Goal: Transaction & Acquisition: Purchase product/service

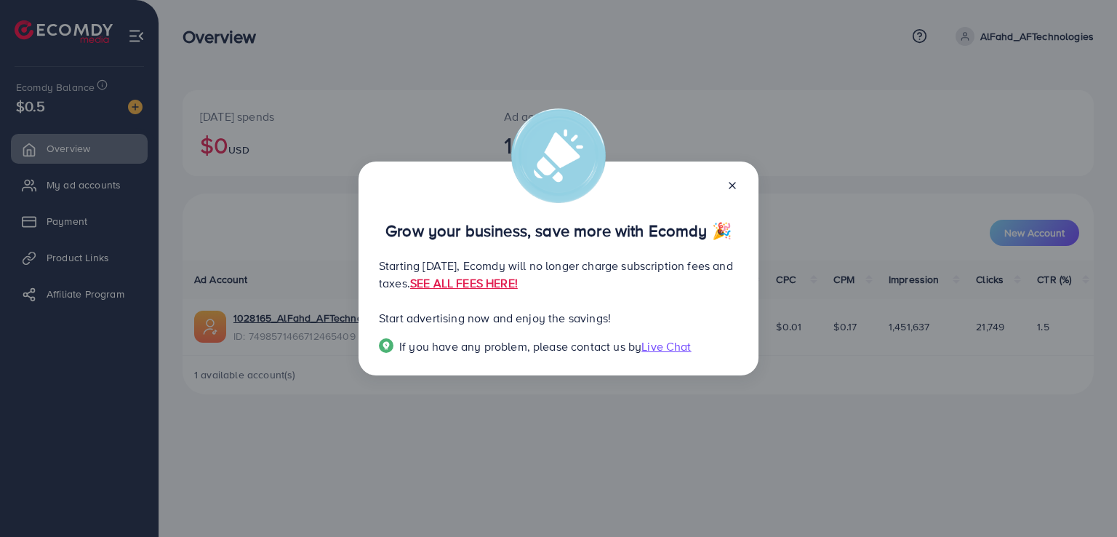
click at [731, 191] on icon at bounding box center [732, 186] width 12 height 12
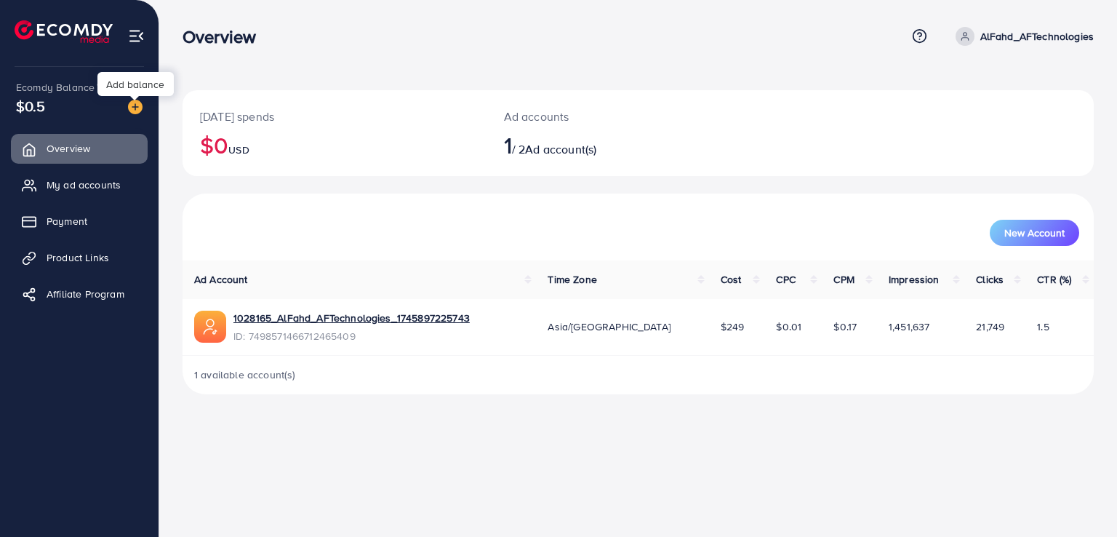
click at [131, 108] on img at bounding box center [135, 107] width 15 height 15
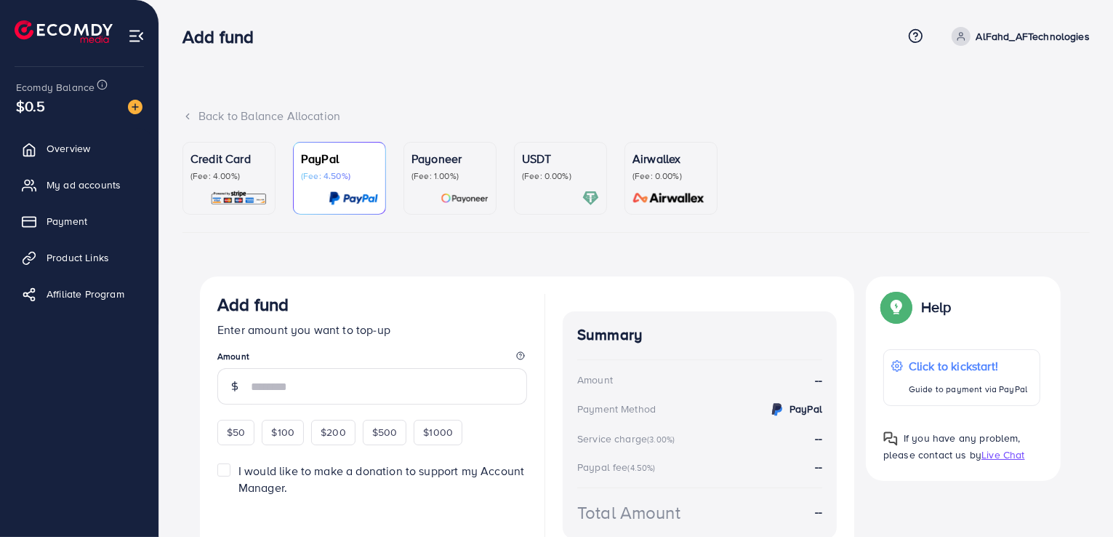
click at [544, 188] on div "USDT (Fee: 0.00%)" at bounding box center [560, 178] width 77 height 57
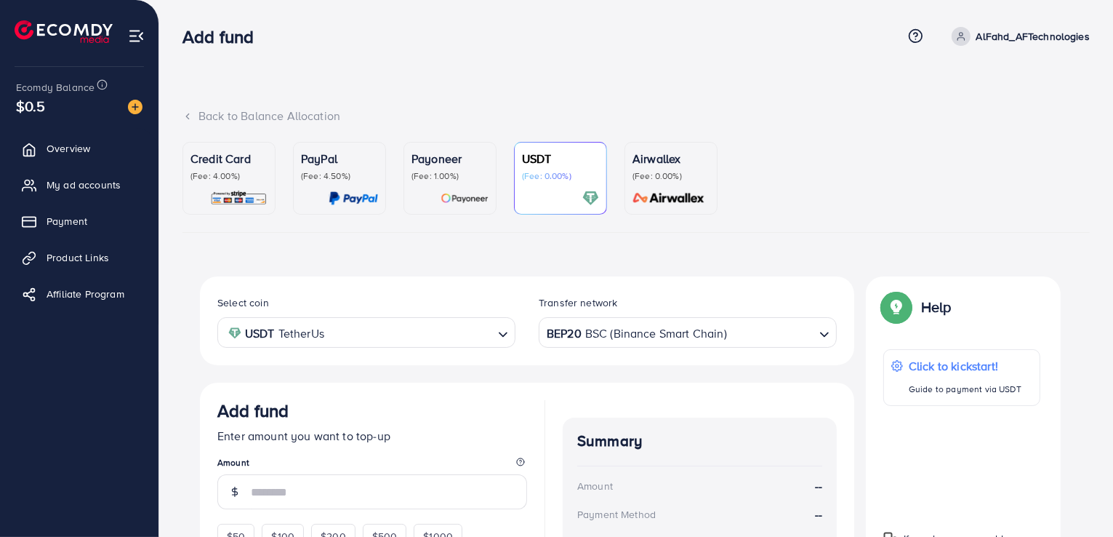
click at [187, 353] on div "Select coin USDT TetherUs Loading... Transfer network BEP20 BSC (Binance Smart …" at bounding box center [637, 511] width 908 height 470
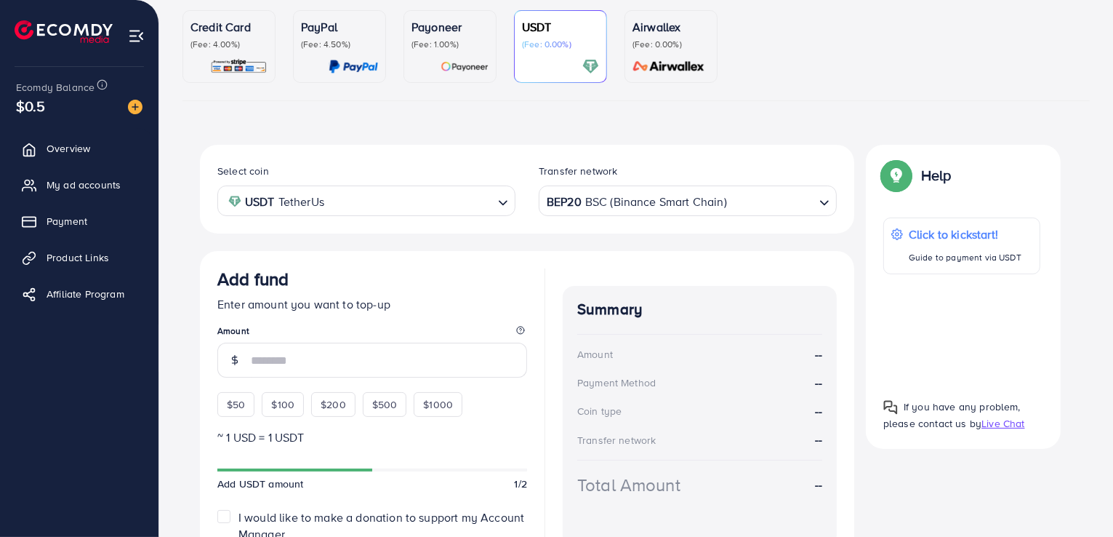
scroll to position [145, 0]
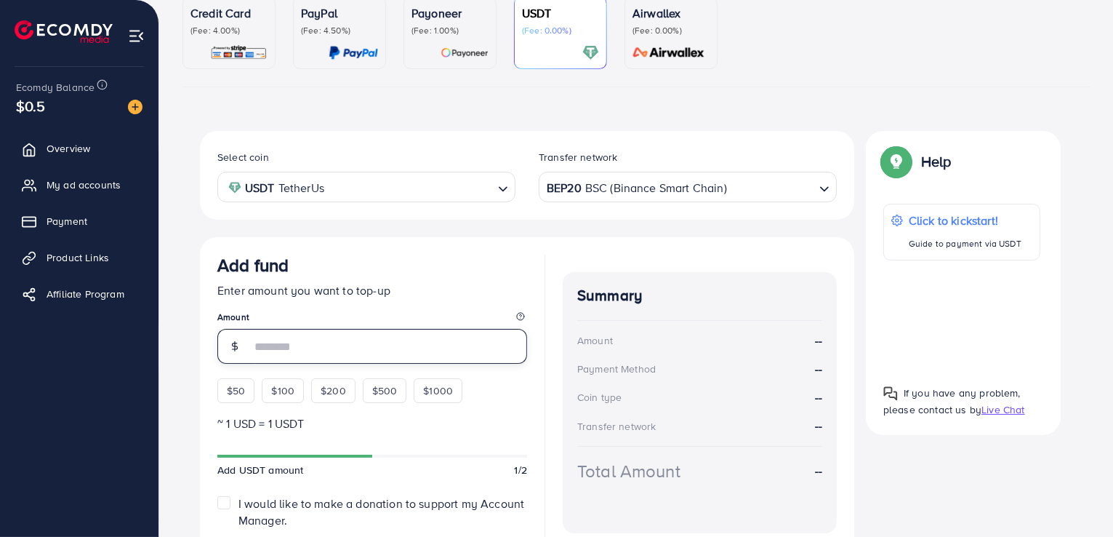
click at [308, 345] on input "number" at bounding box center [389, 346] width 276 height 35
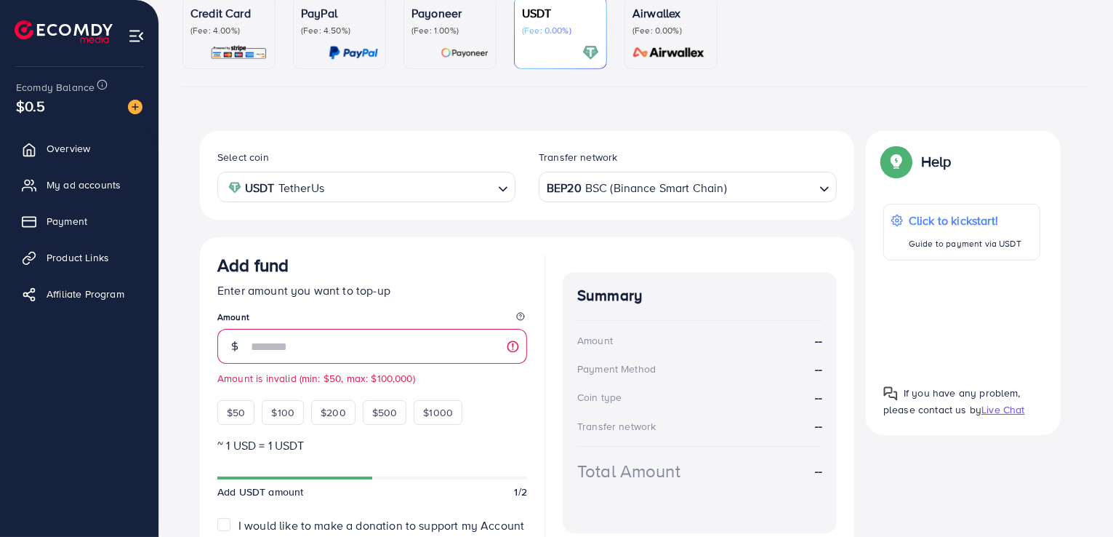
click at [185, 347] on div "Select coin USDT TetherUs Loading... Transfer network BEP20 BSC (Binance Smart …" at bounding box center [637, 377] width 908 height 492
click at [234, 41] on div "Credit Card (Fee: 4.00%)" at bounding box center [229, 32] width 77 height 57
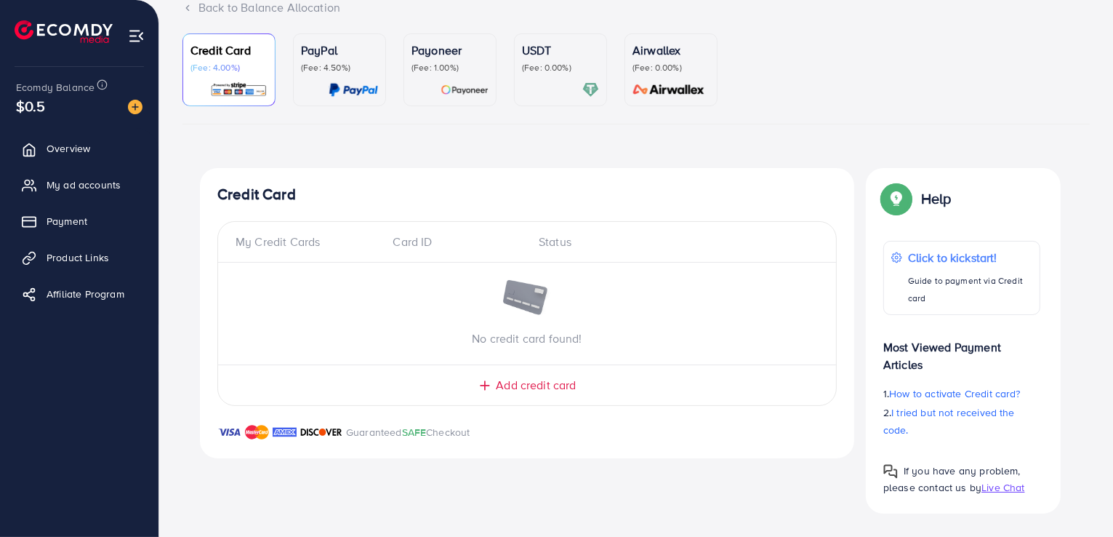
scroll to position [108, 0]
click at [573, 71] on p "(Fee: 0.00%)" at bounding box center [560, 69] width 77 height 12
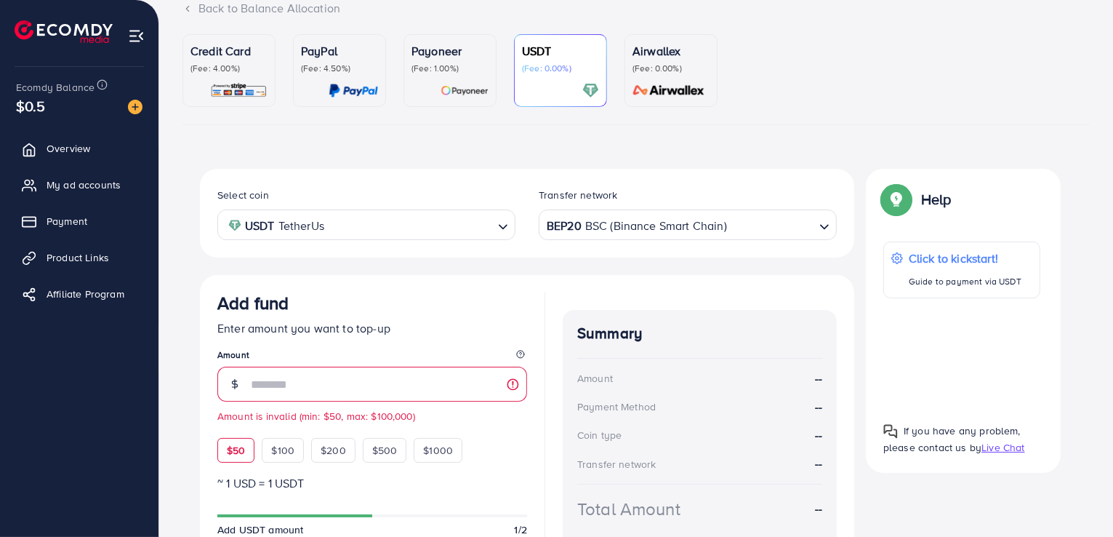
click at [244, 447] on div "$50" at bounding box center [235, 450] width 37 height 25
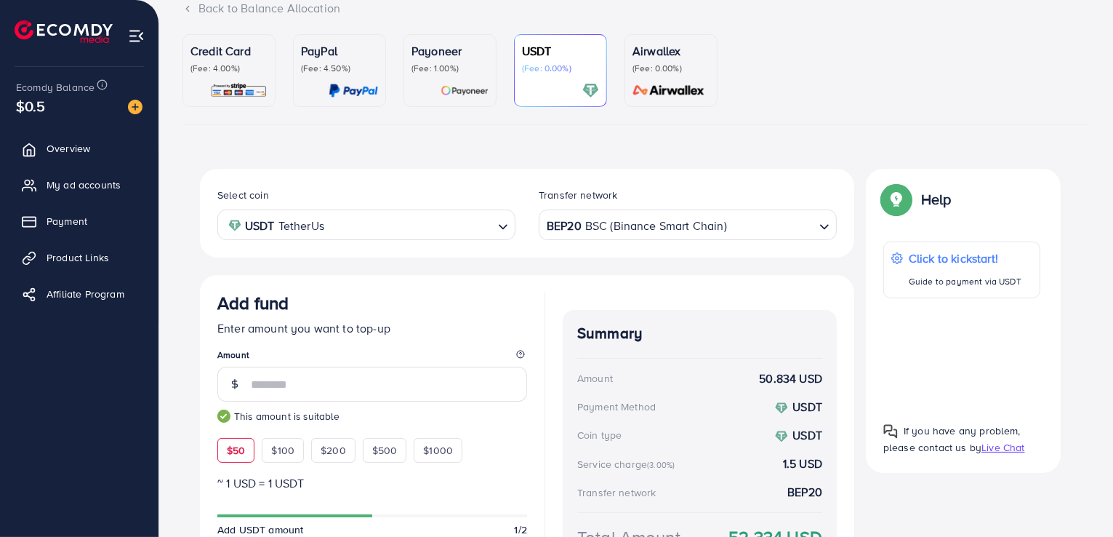
click at [640, 222] on div "BEP20 BSC (Binance Smart Chain)" at bounding box center [679, 223] width 271 height 25
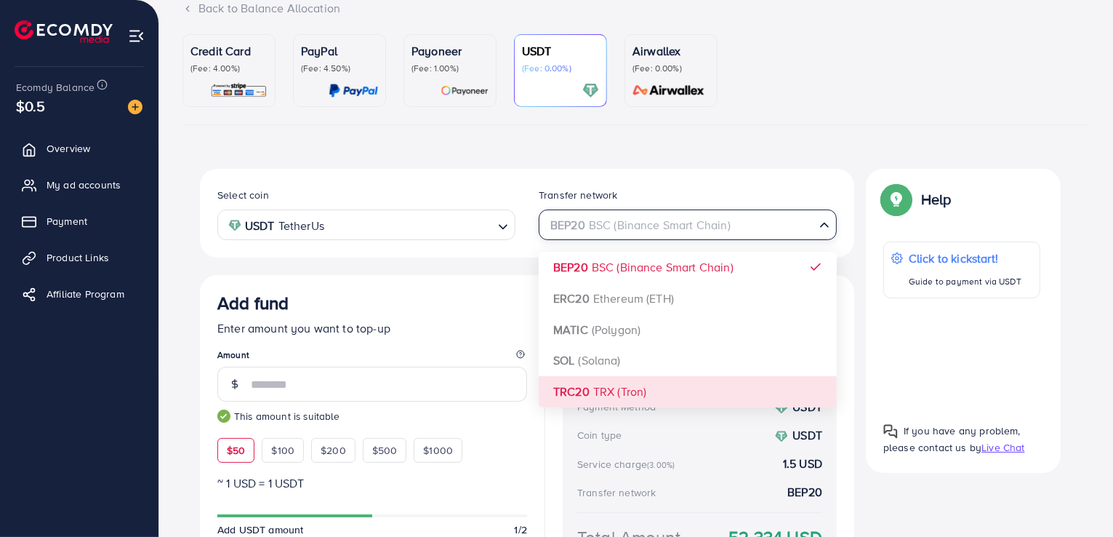
click at [611, 388] on div "Select coin USDT TetherUs Loading... Transfer network BEP20 BSC (Binance Smart …" at bounding box center [527, 409] width 654 height 481
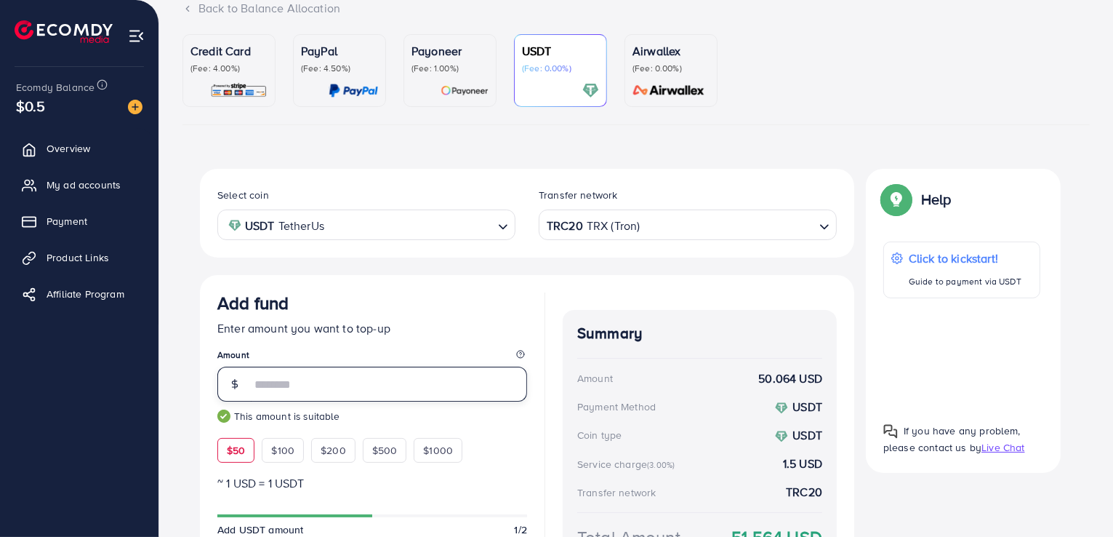
click at [319, 382] on input "**" at bounding box center [389, 383] width 276 height 35
type input "**"
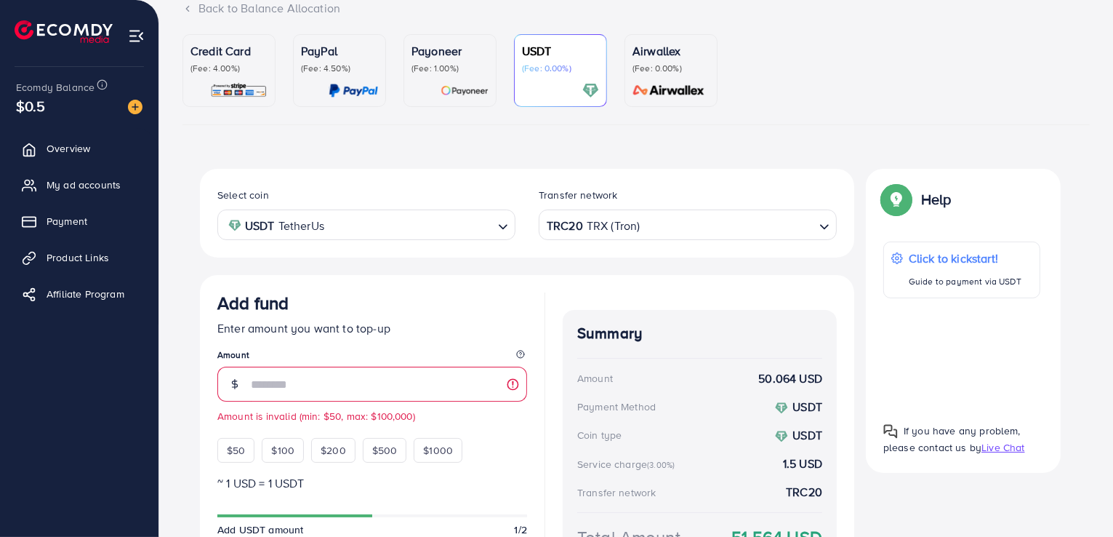
click at [247, 93] on img at bounding box center [238, 90] width 57 height 17
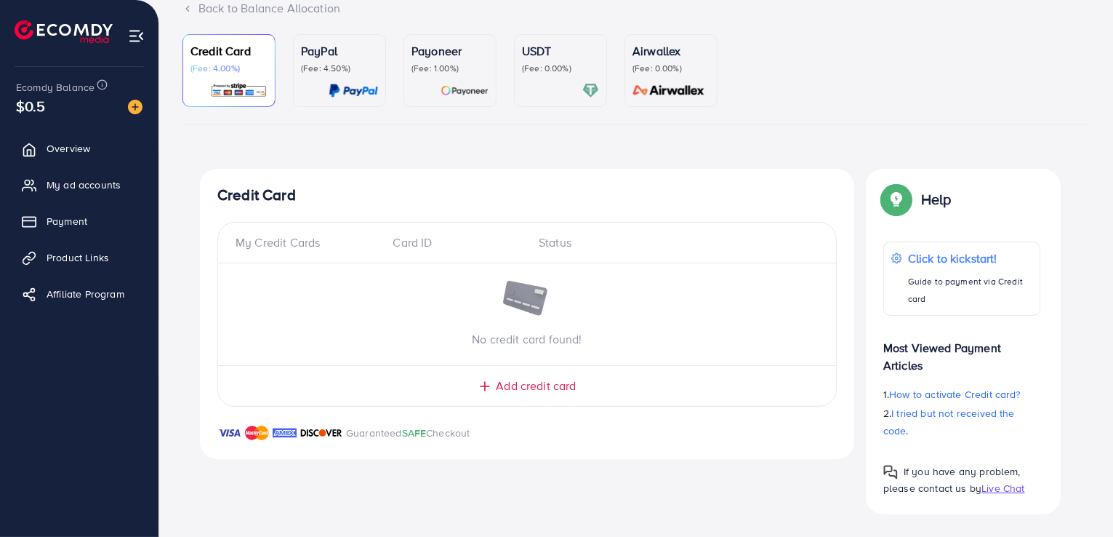
click at [518, 388] on span "Add credit card" at bounding box center [536, 385] width 80 height 17
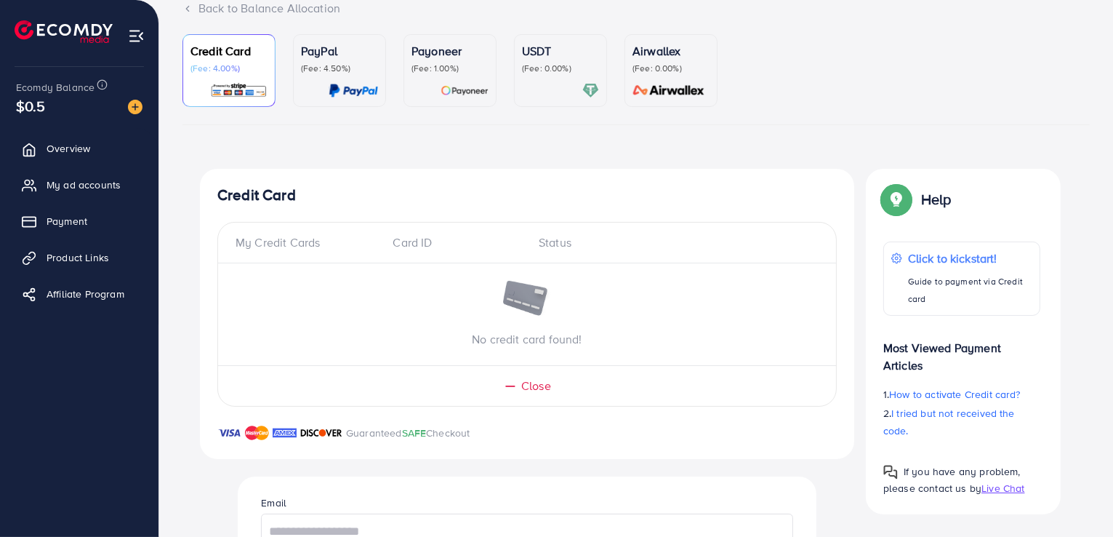
click at [192, 380] on div "Top-up Success! Thanks you for your purchase. Please check your balance again. …" at bounding box center [637, 509] width 908 height 680
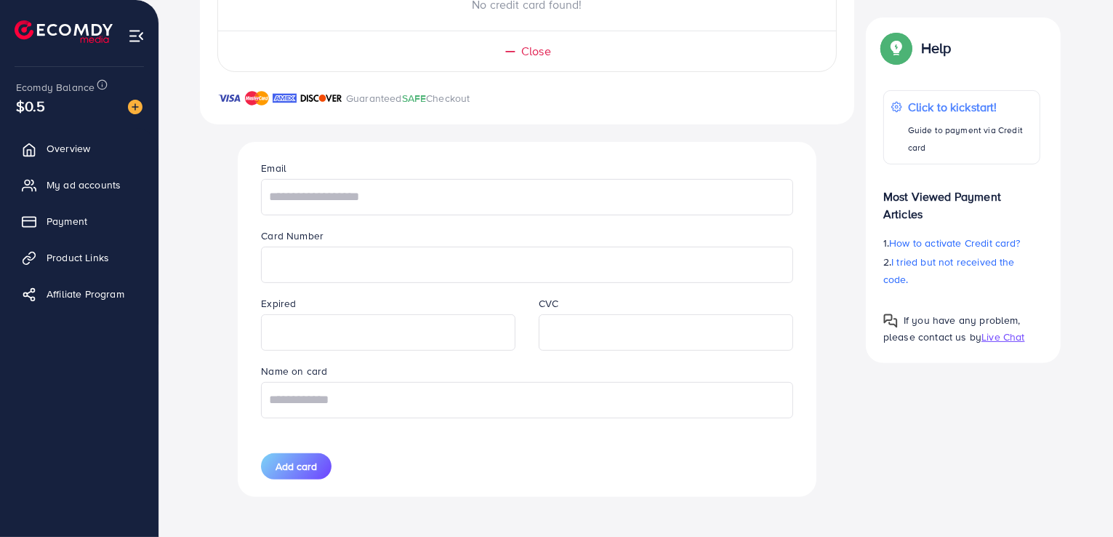
scroll to position [443, 0]
click at [340, 399] on input "text" at bounding box center [527, 399] width 532 height 36
click at [329, 201] on input "text" at bounding box center [527, 196] width 532 height 36
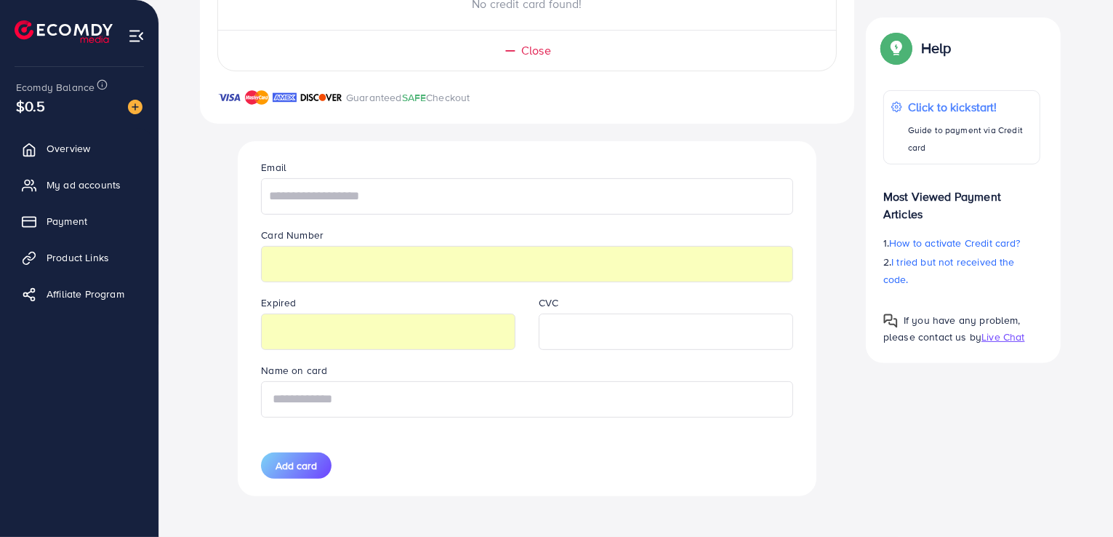
type input "********"
click at [136, 108] on img at bounding box center [135, 107] width 15 height 15
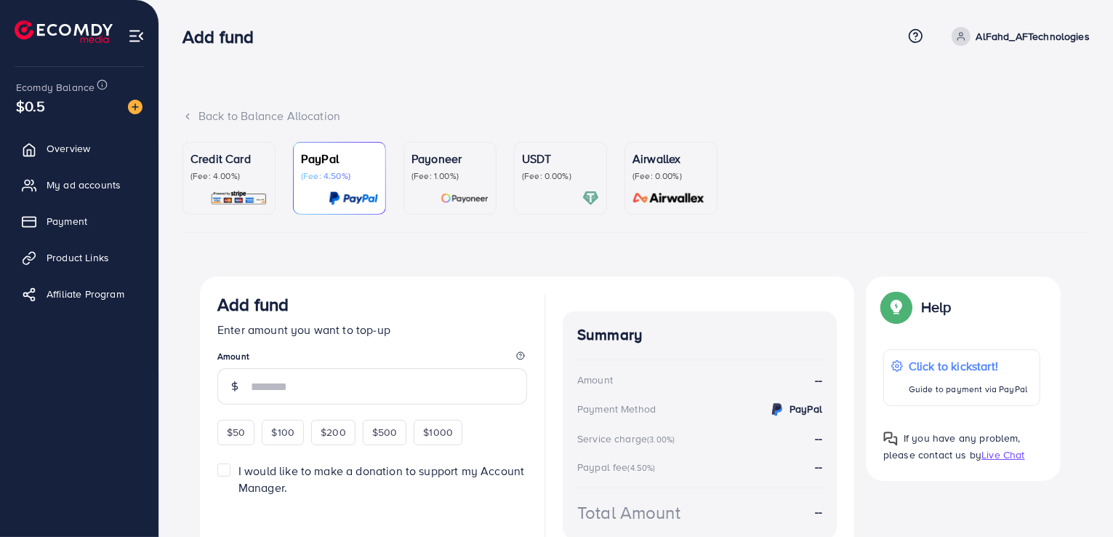
click at [428, 239] on div "Credit Card (Fee: 4.00%) PayPal (Fee: 4.50%) Payoneer (Fee: 1.00%) USDT (Fee: 0…" at bounding box center [637, 366] width 908 height 448
click at [468, 183] on div "Payoneer (Fee: 1.00%)" at bounding box center [450, 178] width 77 height 57
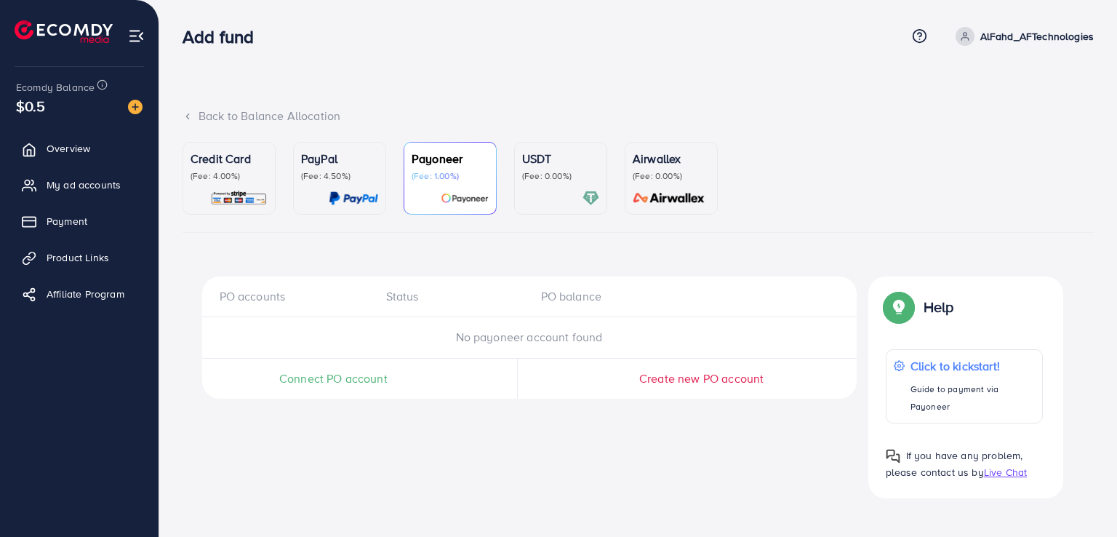
click at [556, 185] on div "USDT (Fee: 0.00%)" at bounding box center [560, 178] width 77 height 57
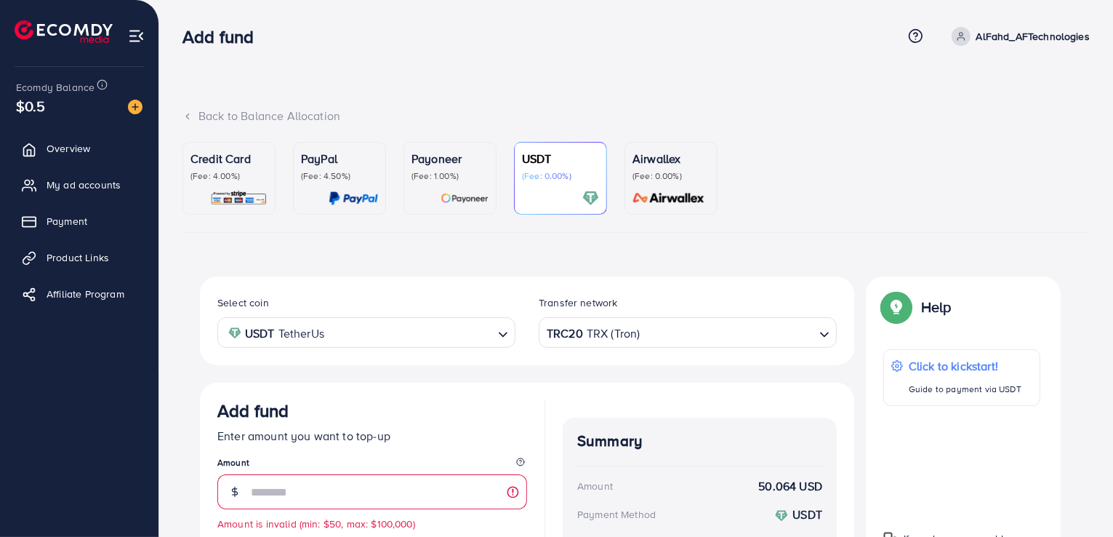
click at [186, 373] on div "Select coin USDT TetherUs Loading... Transfer network TRC20 TRX (Tron) Loading.…" at bounding box center [637, 522] width 908 height 492
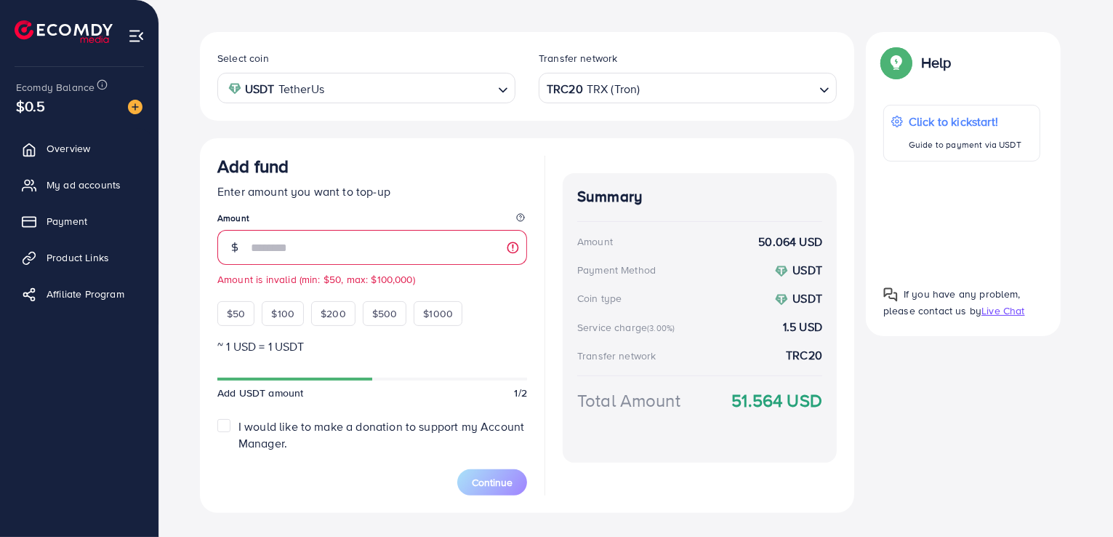
scroll to position [243, 0]
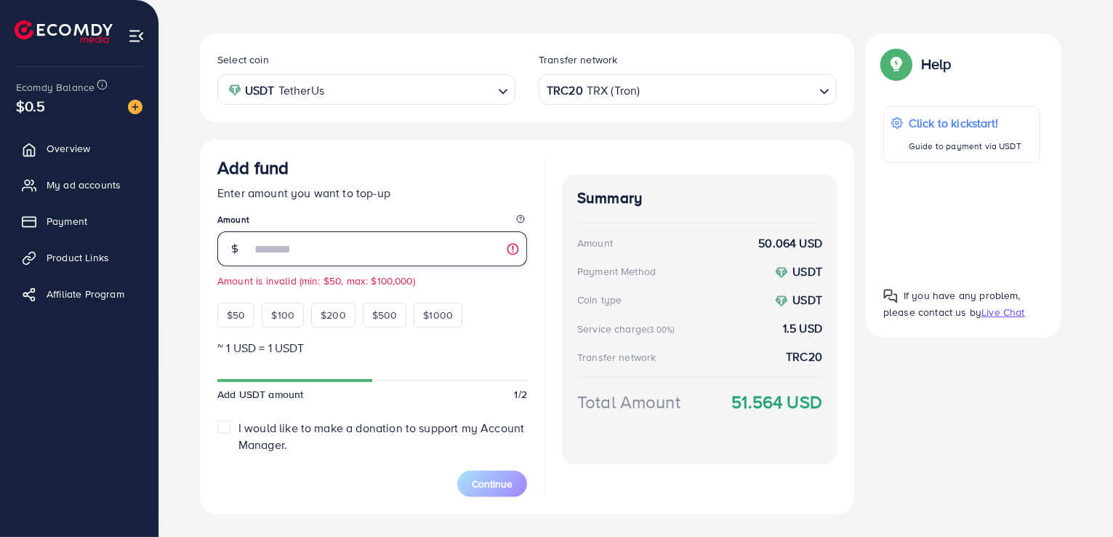
click at [314, 254] on input "**" at bounding box center [389, 248] width 276 height 35
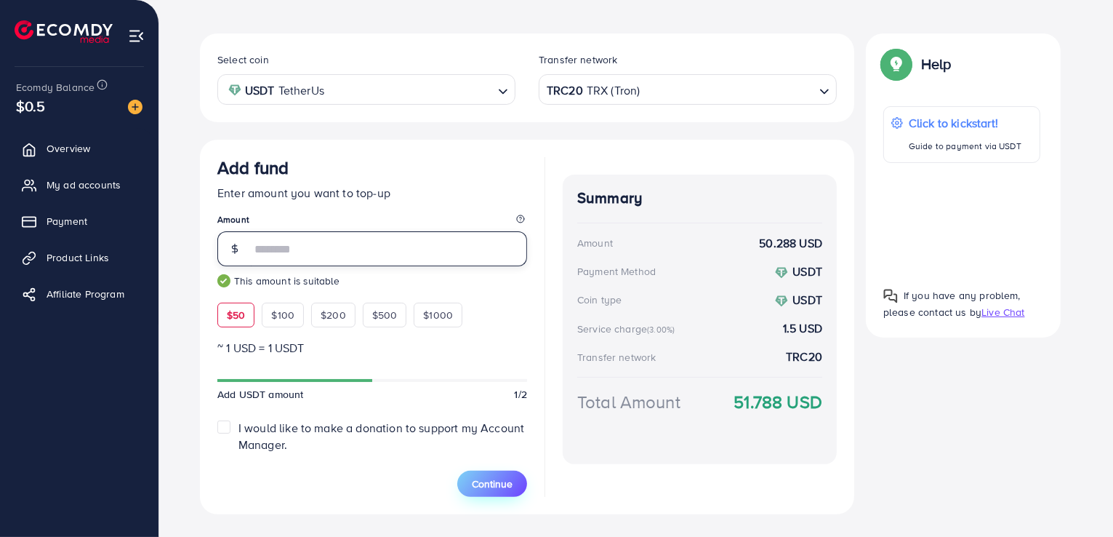
type input "**"
click at [478, 476] on span "Continue" at bounding box center [492, 483] width 41 height 15
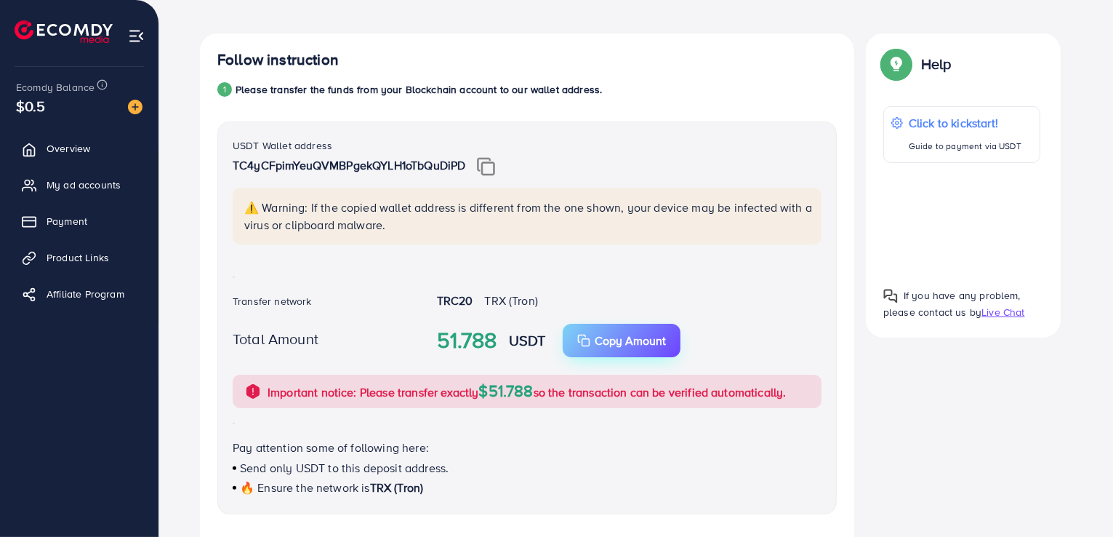
click at [625, 340] on p "Copy Amount" at bounding box center [630, 340] width 71 height 17
click at [489, 170] on img at bounding box center [486, 166] width 18 height 19
click at [79, 197] on link "My ad accounts" at bounding box center [79, 184] width 137 height 29
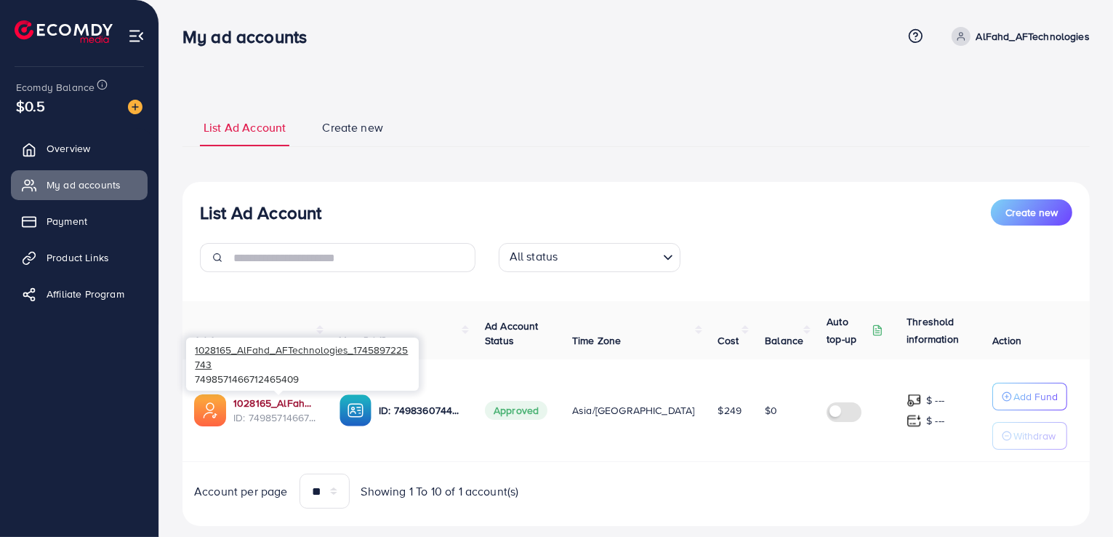
click at [268, 402] on link "1028165_AlFahd_AFTechnologies_1745897225743" at bounding box center [274, 403] width 83 height 15
